Goal: Information Seeking & Learning: Learn about a topic

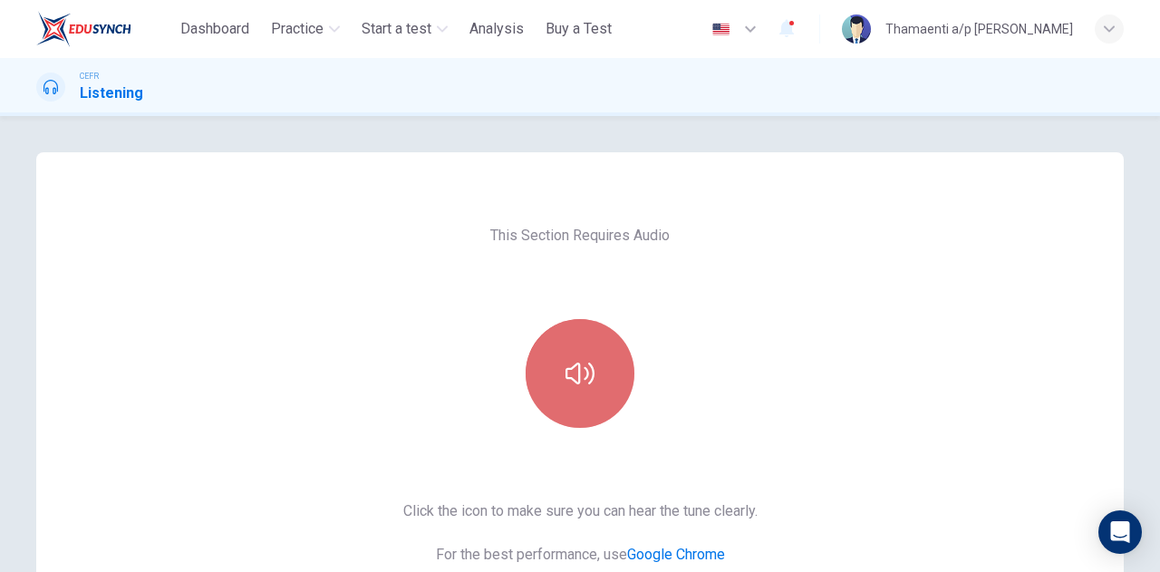
click at [603, 378] on button "button" at bounding box center [579, 373] width 109 height 109
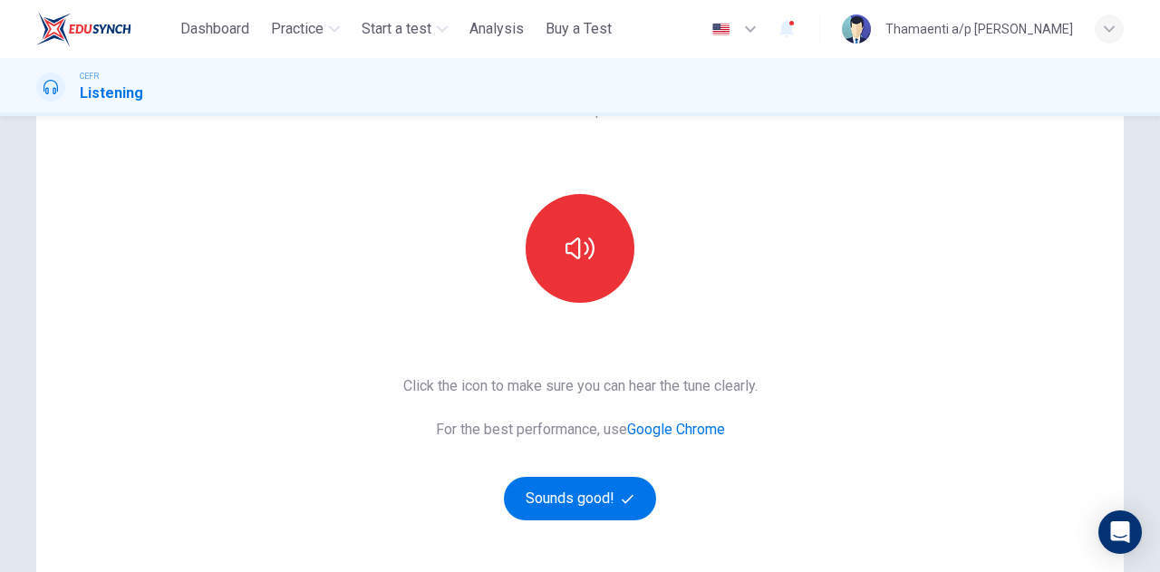
scroll to position [126, 0]
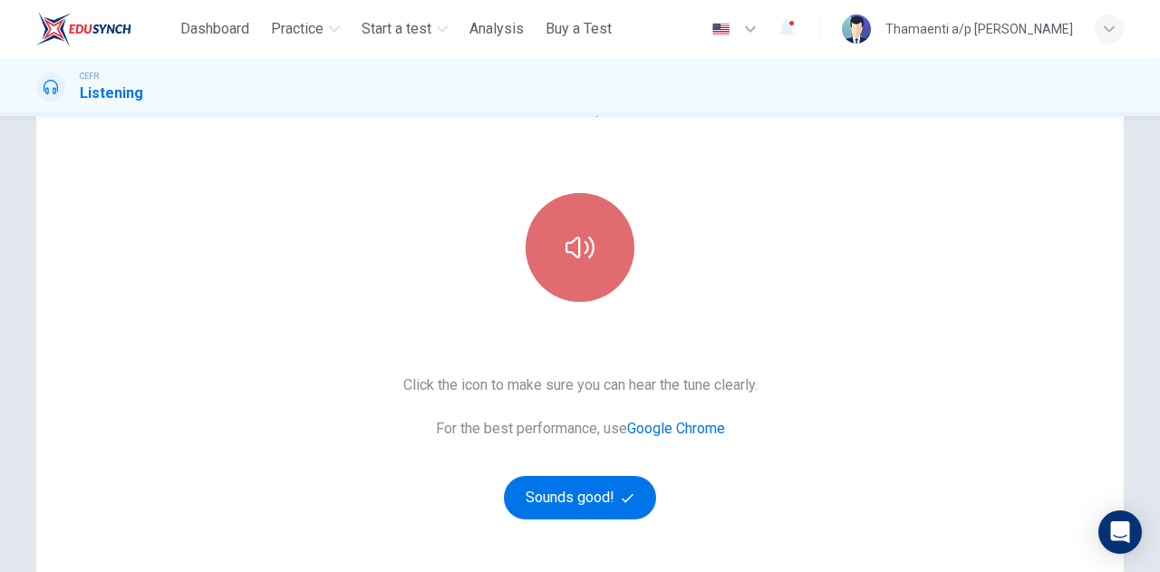
click at [565, 251] on icon "button" at bounding box center [579, 247] width 29 height 22
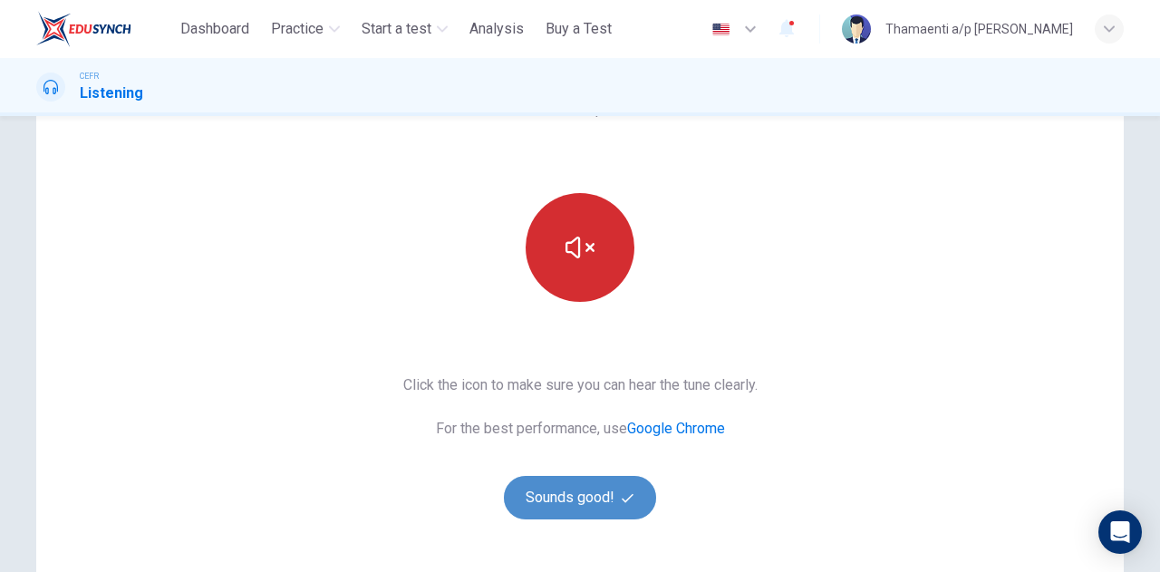
click at [587, 494] on button "Sounds good!" at bounding box center [580, 497] width 152 height 43
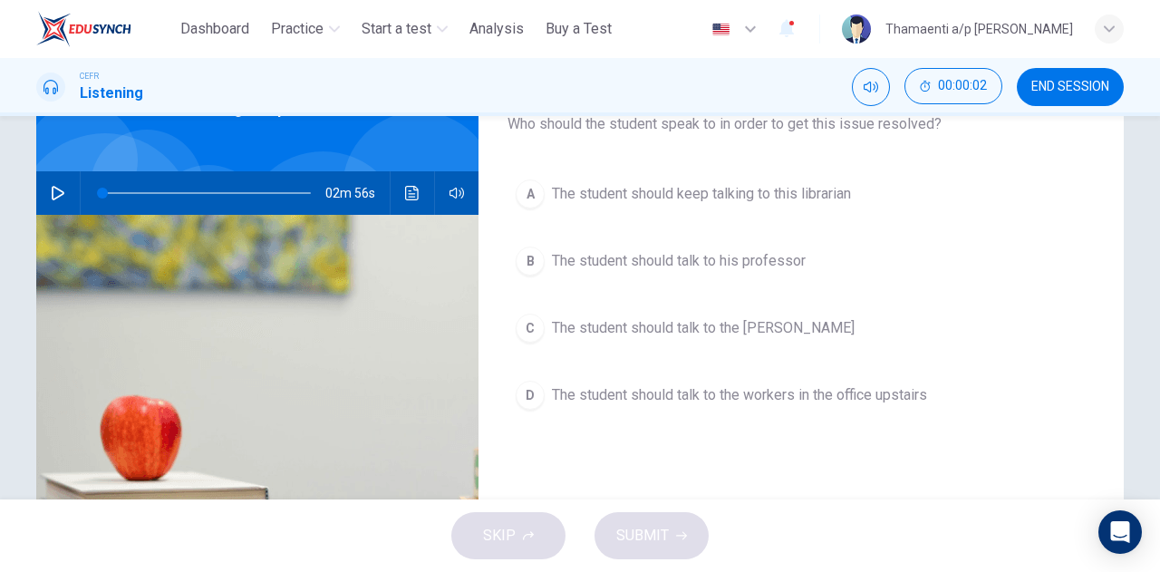
scroll to position [0, 0]
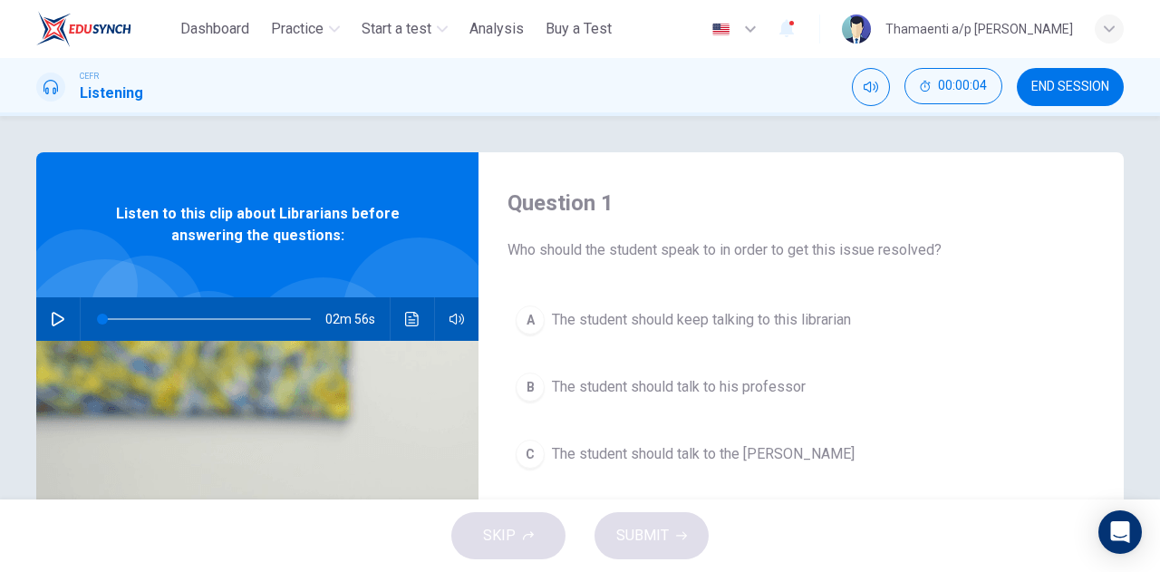
drag, startPoint x: 1141, startPoint y: 191, endPoint x: 1159, endPoint y: 314, distance: 124.4
click at [1159, 314] on div "Question 1 Who should the student speak to in order to get this issue resolved?…" at bounding box center [580, 307] width 1160 height 383
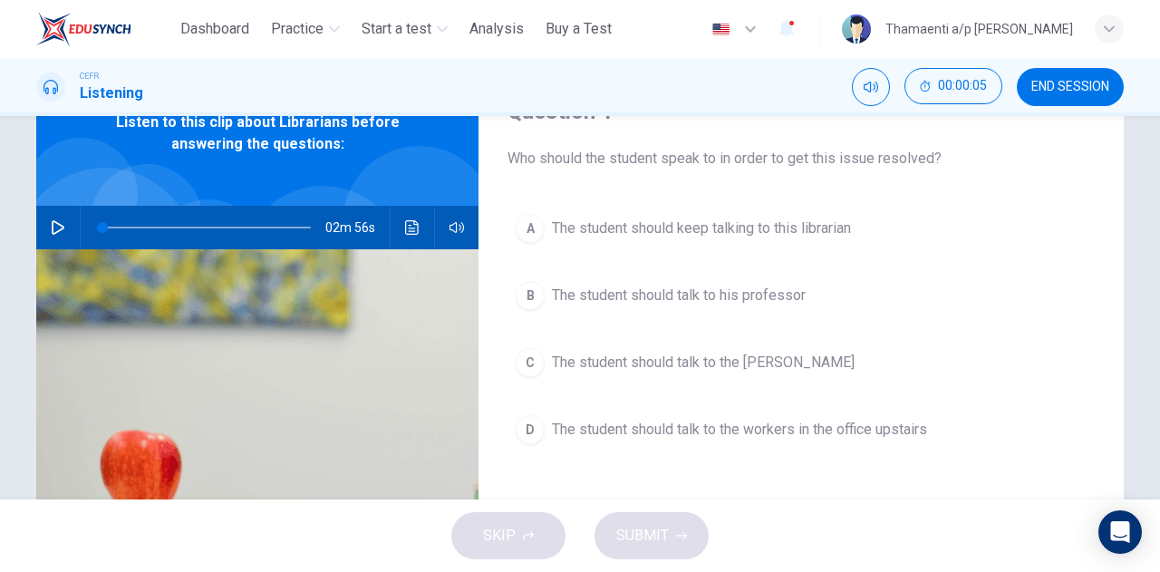
scroll to position [107, 0]
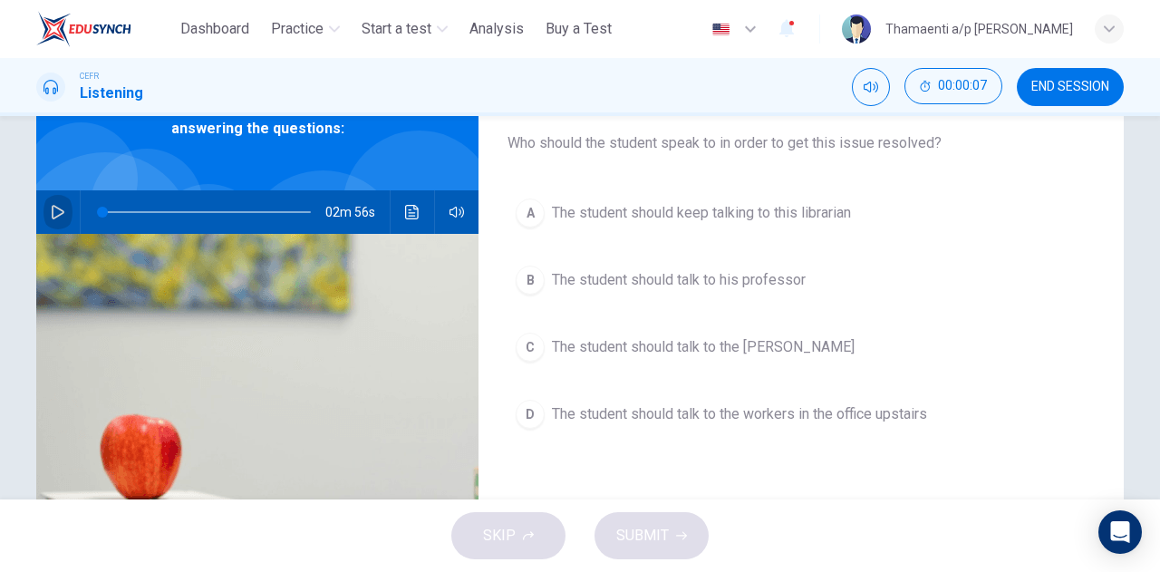
click at [53, 216] on icon "button" at bounding box center [58, 212] width 13 height 14
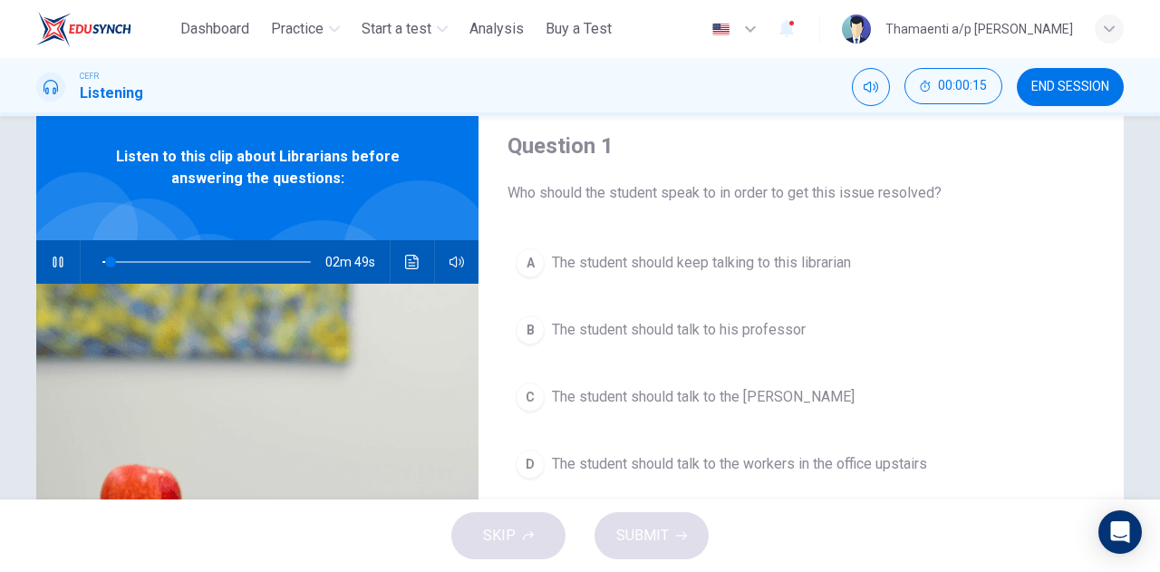
scroll to position [62, 0]
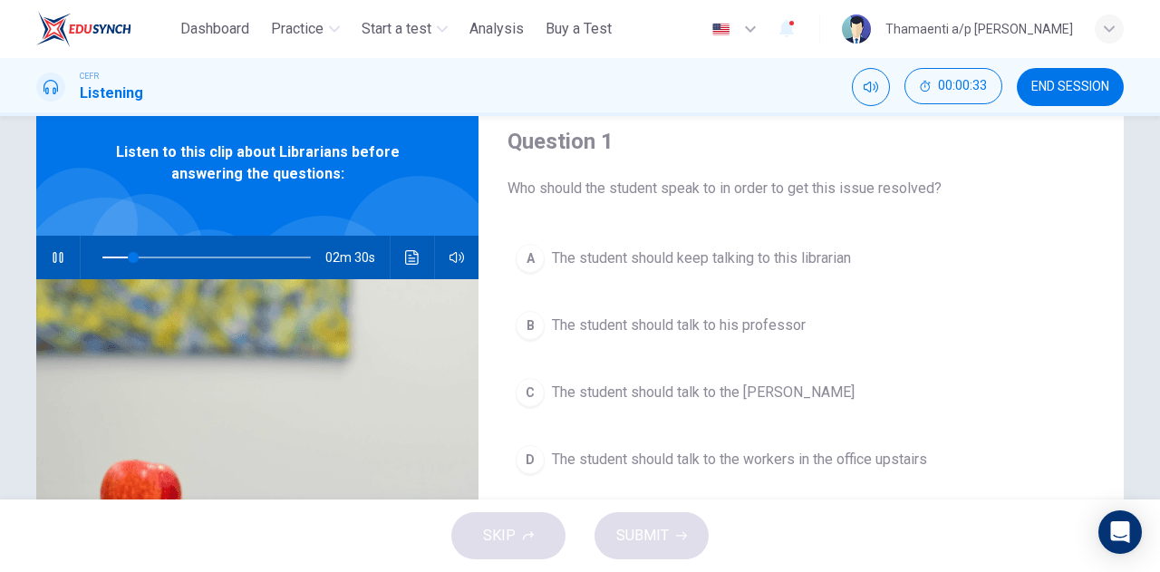
click at [784, 505] on div "SKIP SUBMIT" at bounding box center [580, 535] width 1160 height 72
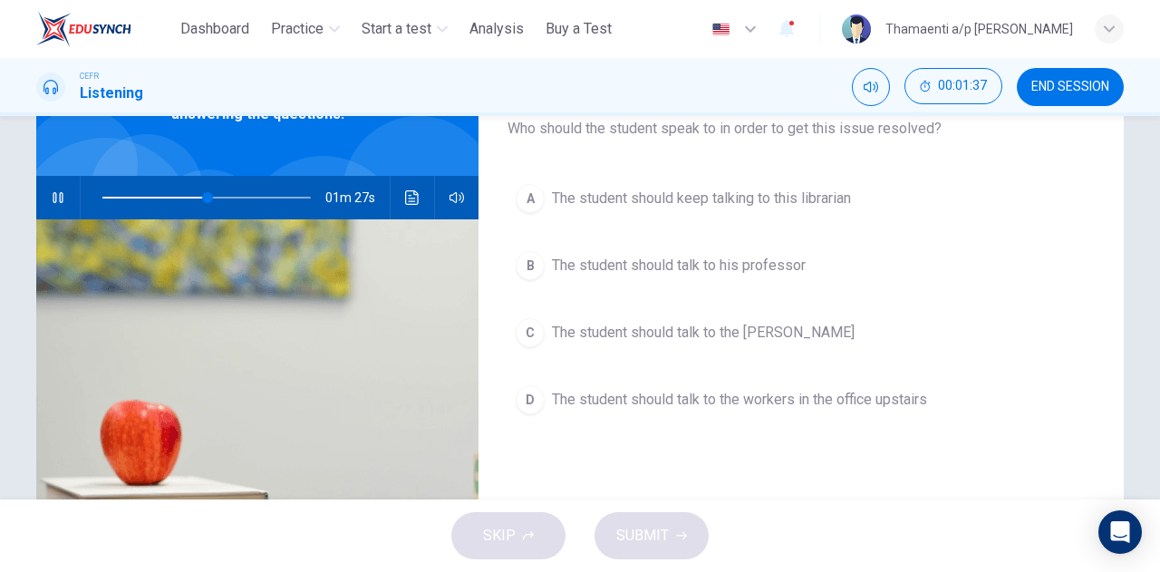
scroll to position [122, 0]
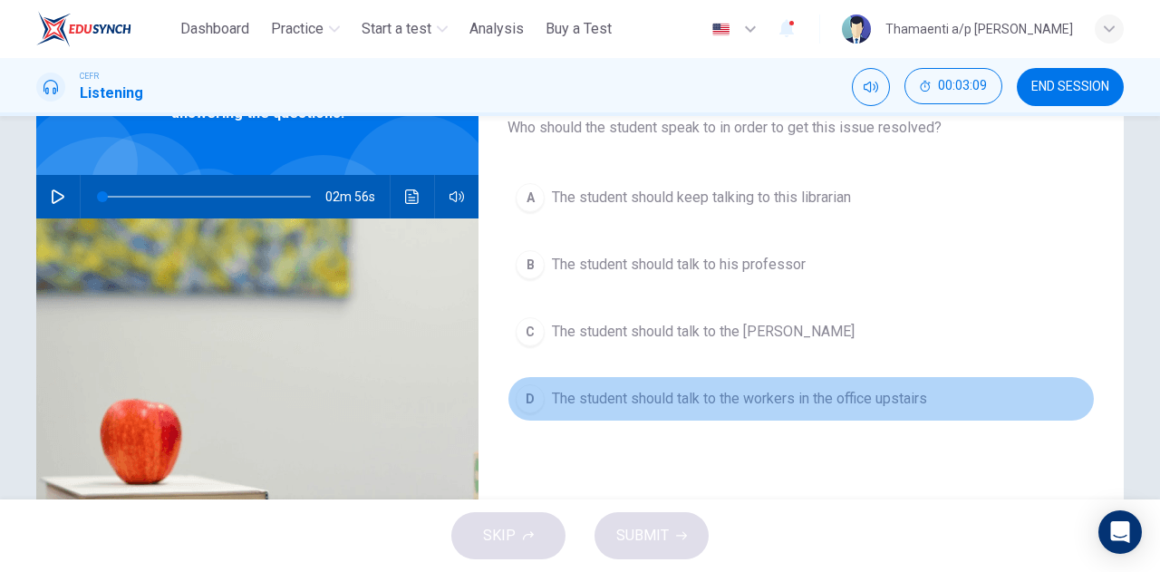
click at [517, 393] on div "D" at bounding box center [529, 398] width 29 height 29
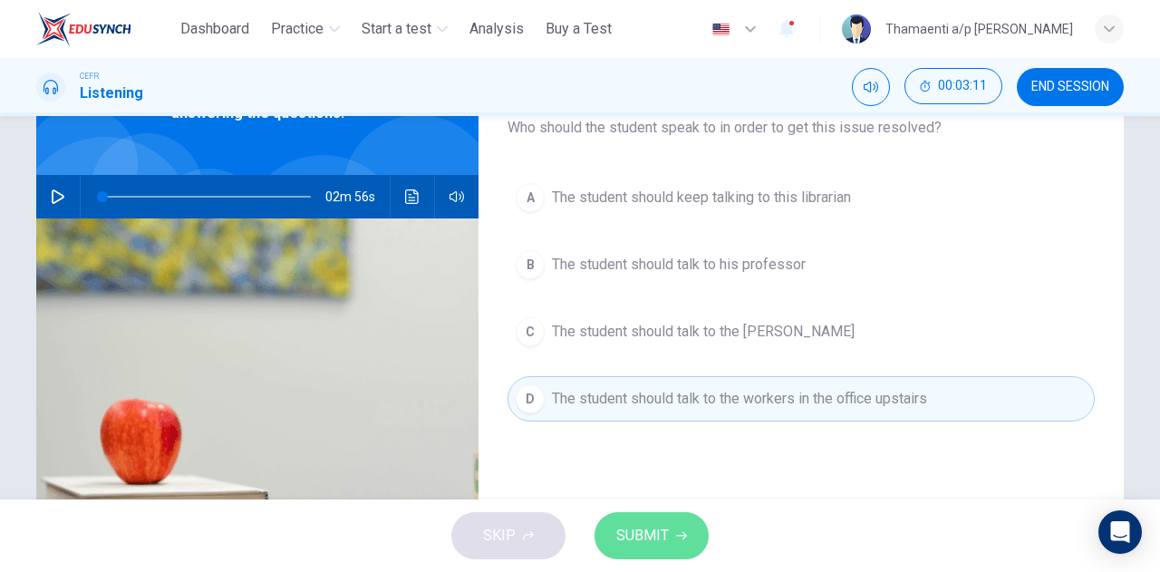
click at [628, 540] on span "SUBMIT" at bounding box center [642, 535] width 53 height 25
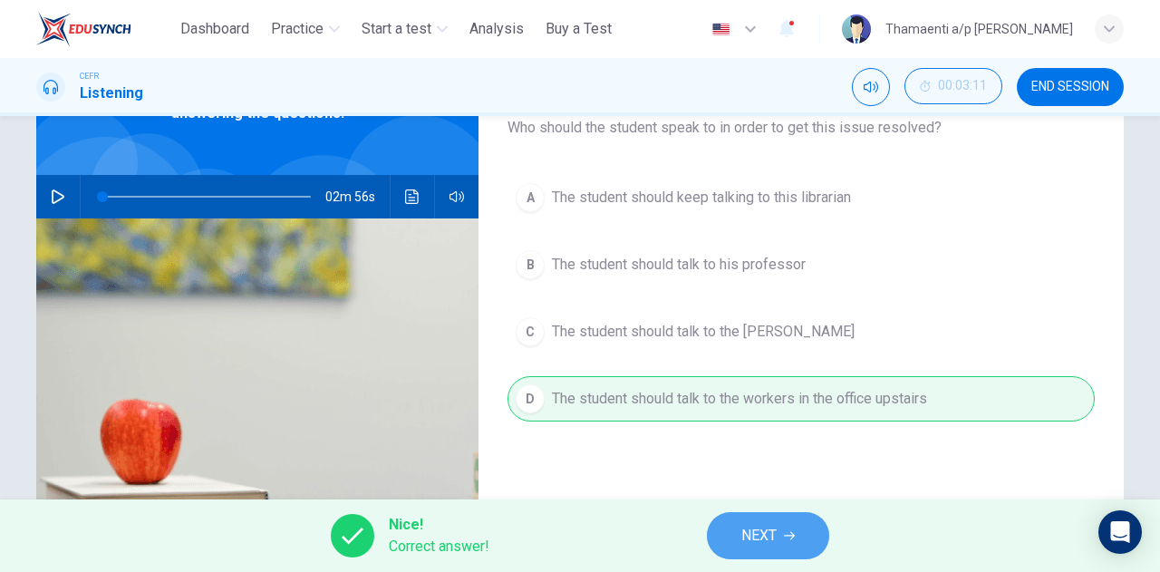
click at [737, 543] on button "NEXT" at bounding box center [768, 535] width 122 height 47
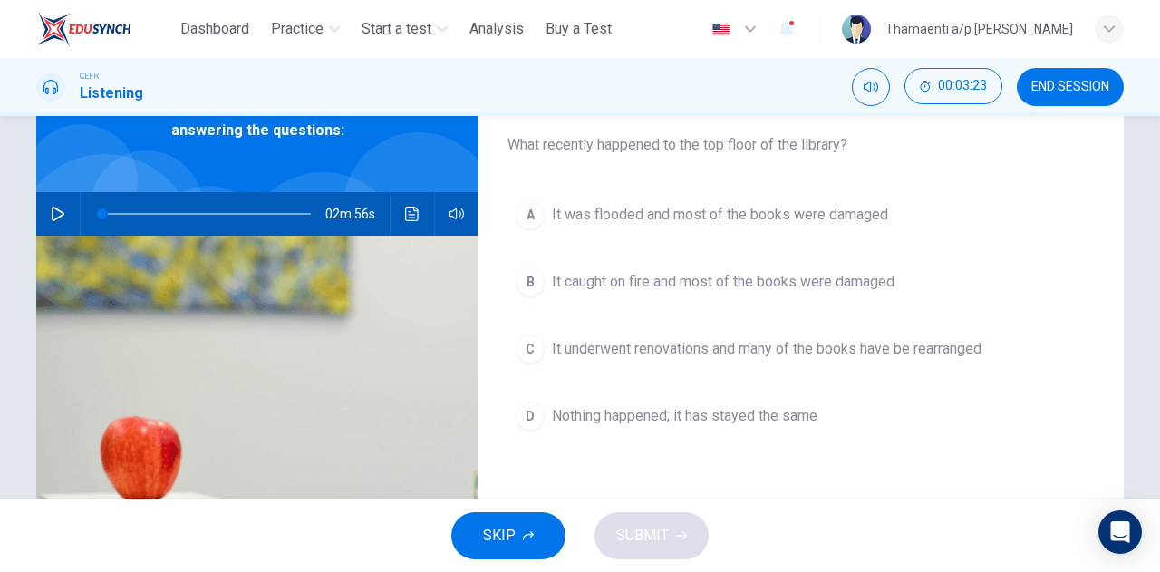
scroll to position [102, 0]
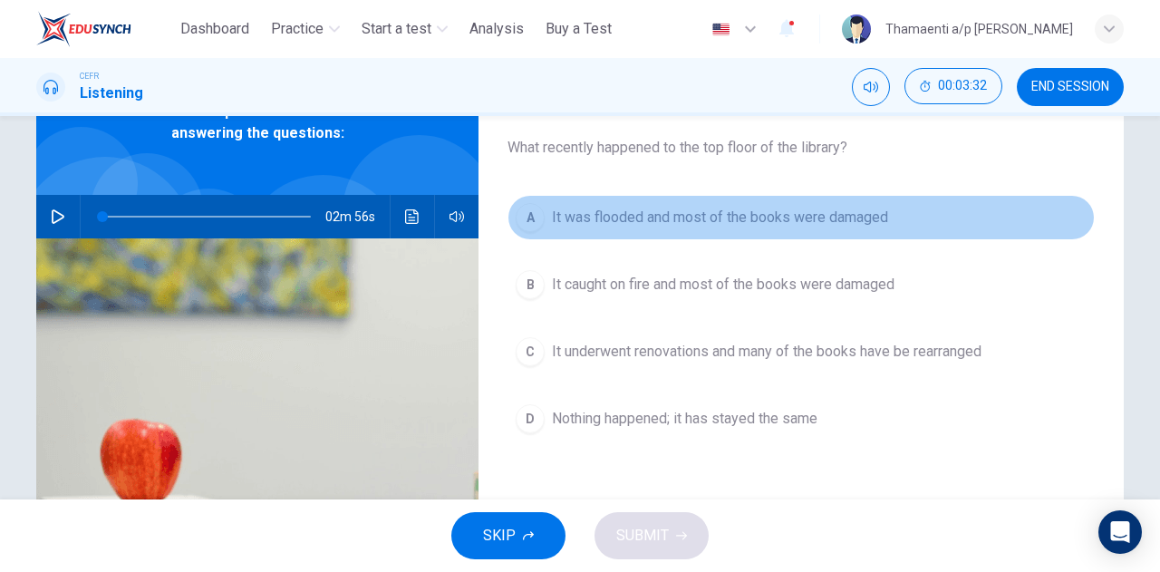
click at [528, 213] on div "A" at bounding box center [529, 217] width 29 height 29
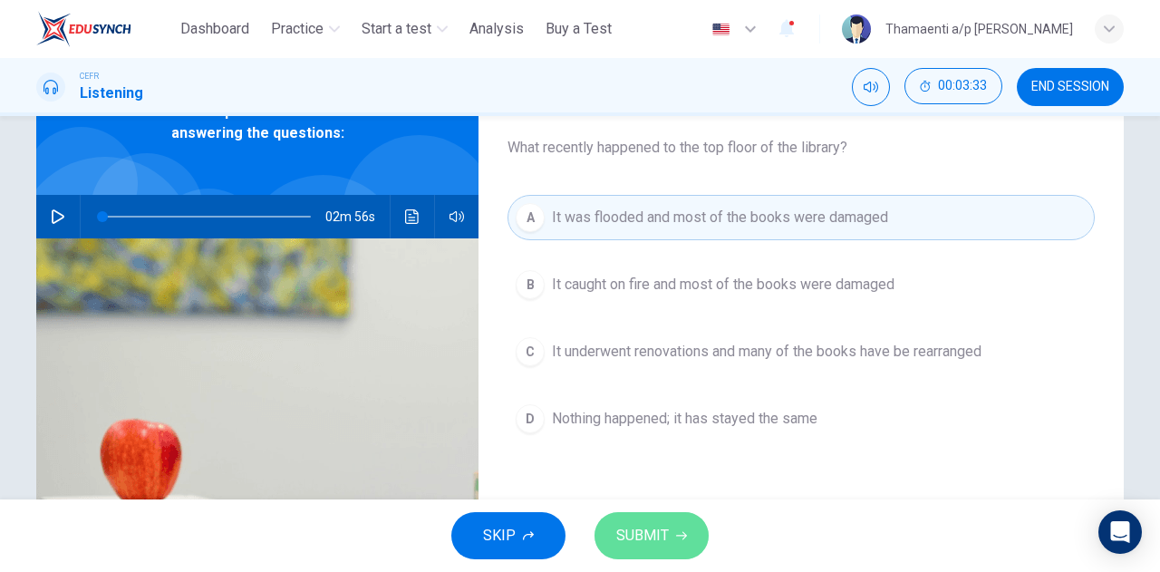
click at [632, 530] on span "SUBMIT" at bounding box center [642, 535] width 53 height 25
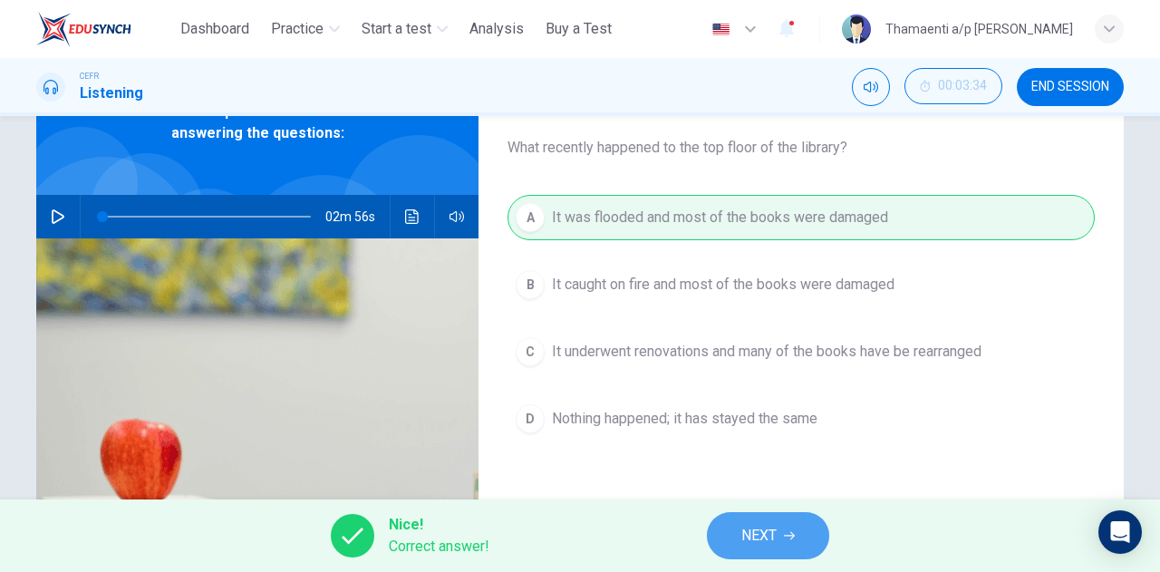
click at [759, 549] on button "NEXT" at bounding box center [768, 535] width 122 height 47
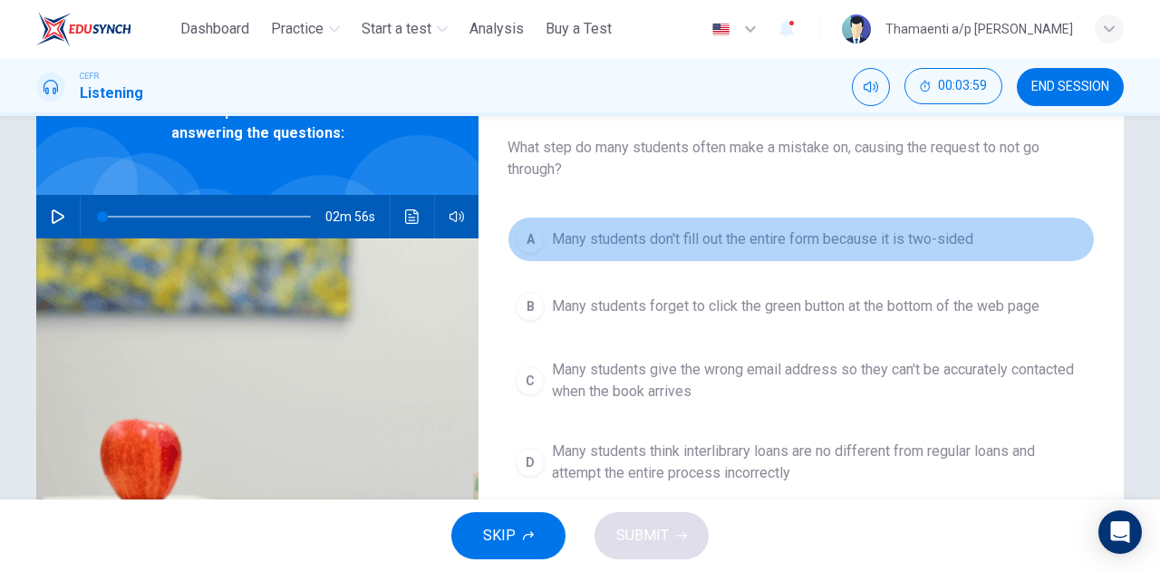
click at [648, 240] on span "Many students don't fill out the entire form because it is two-sided" at bounding box center [762, 239] width 421 height 22
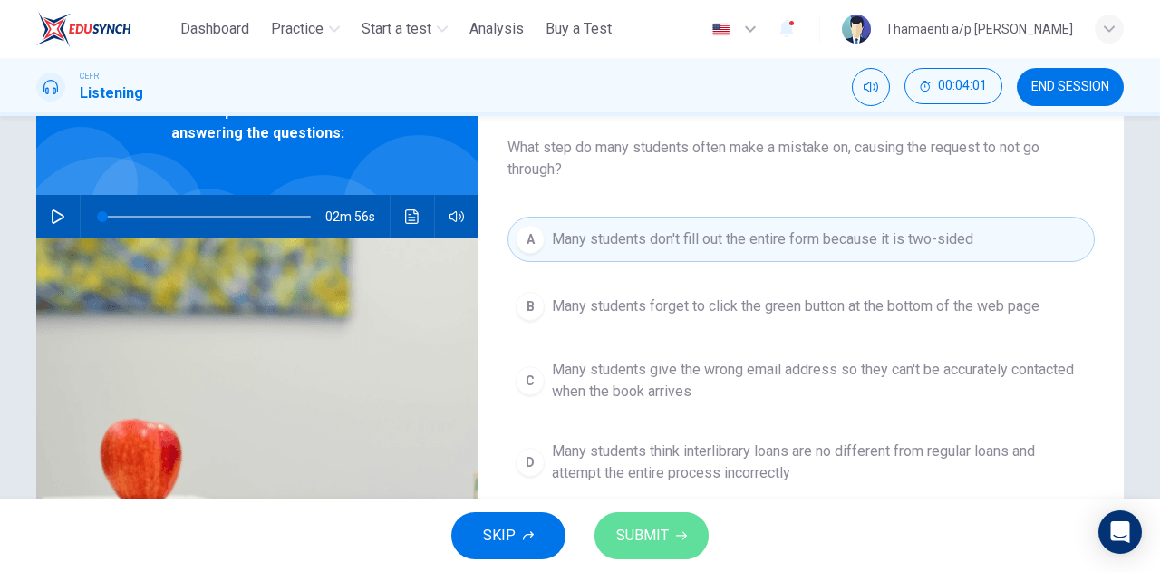
click at [650, 543] on span "SUBMIT" at bounding box center [642, 535] width 53 height 25
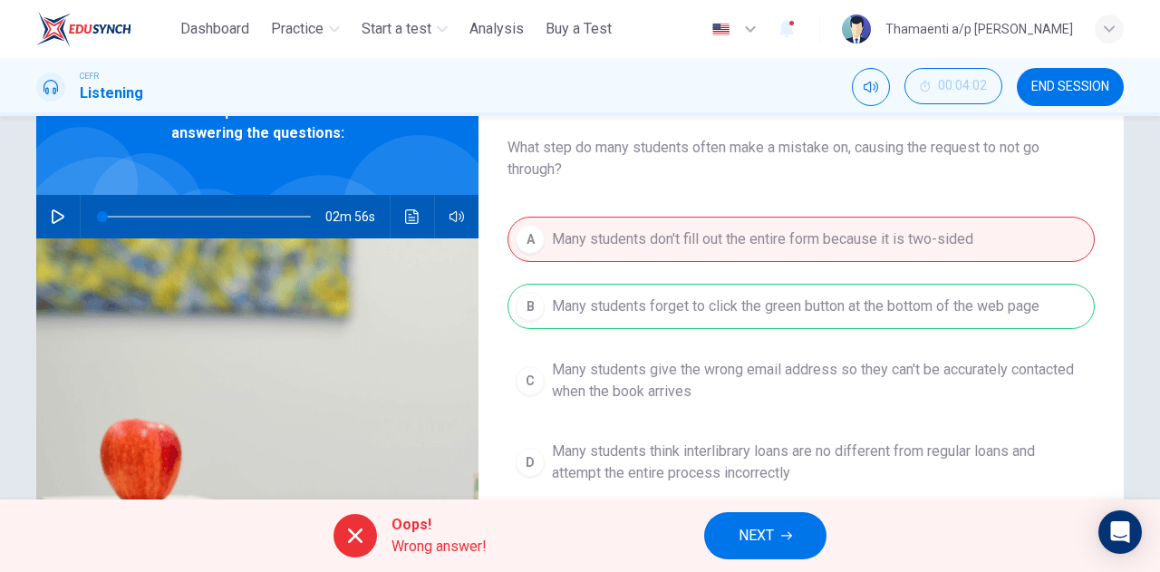
click at [788, 537] on icon "button" at bounding box center [786, 535] width 11 height 11
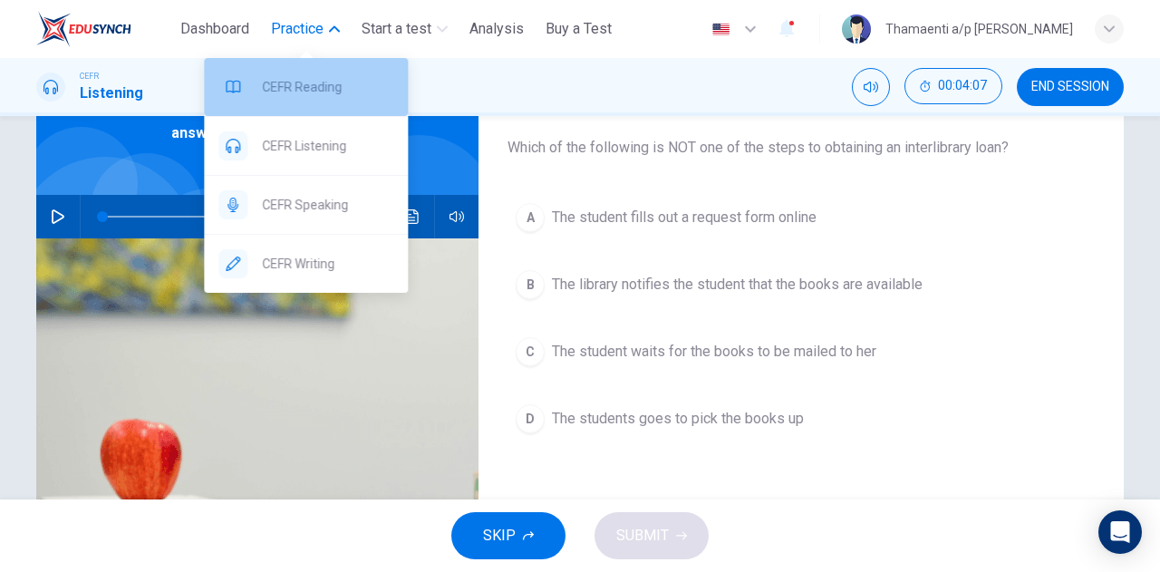
click at [313, 84] on span "CEFR Reading" at bounding box center [327, 87] width 131 height 22
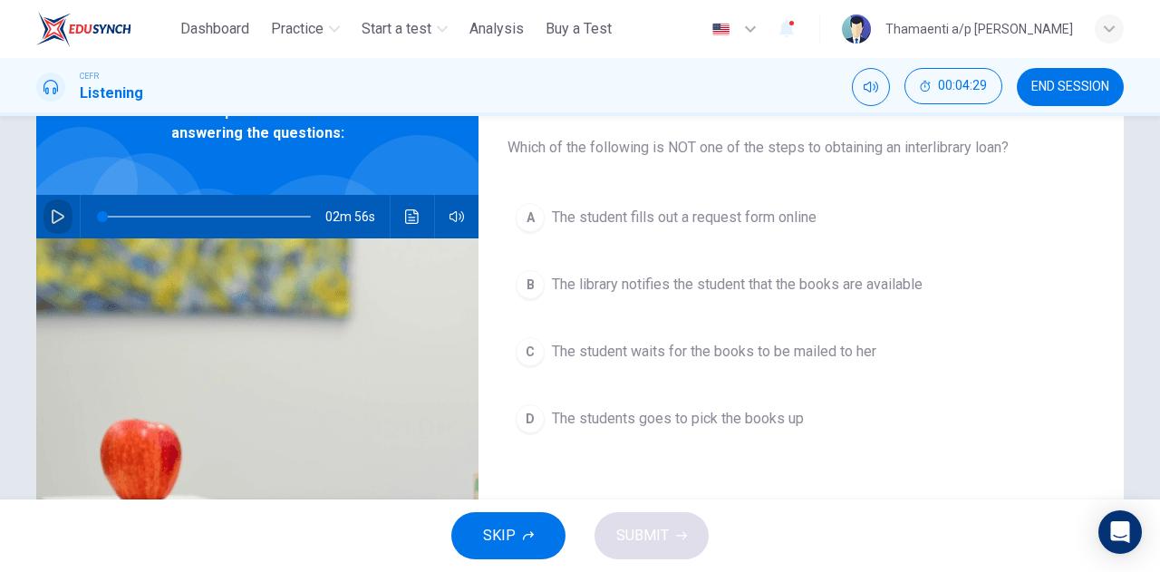
click at [53, 219] on icon "button" at bounding box center [58, 216] width 13 height 14
click at [53, 219] on icon "button" at bounding box center [58, 216] width 14 height 14
type input "*"
